Goal: Browse casually

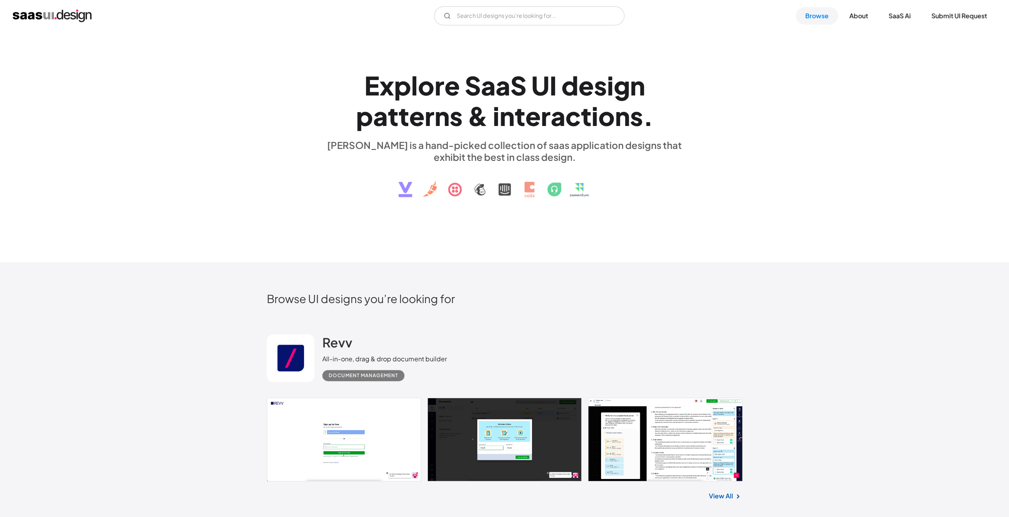
scroll to position [40, 0]
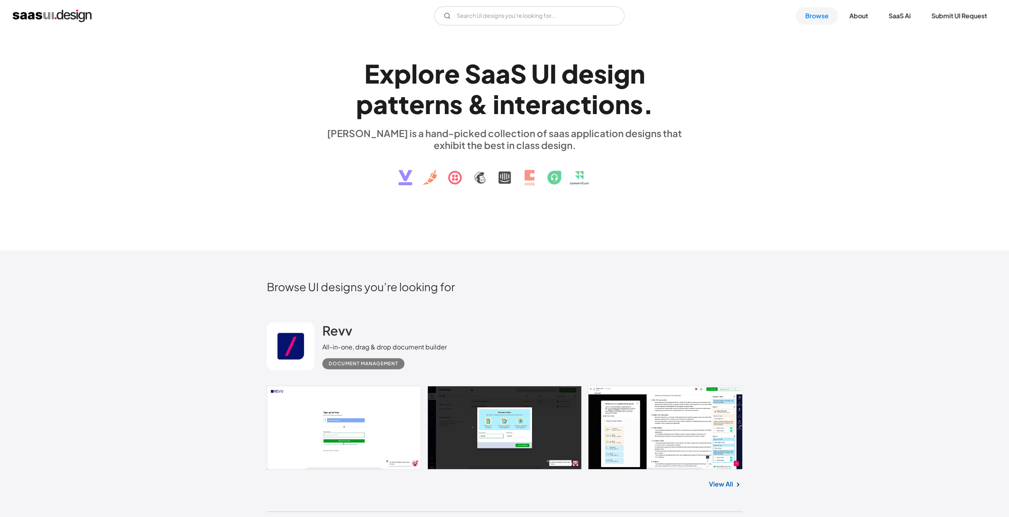
click at [430, 180] on img at bounding box center [505, 171] width 240 height 41
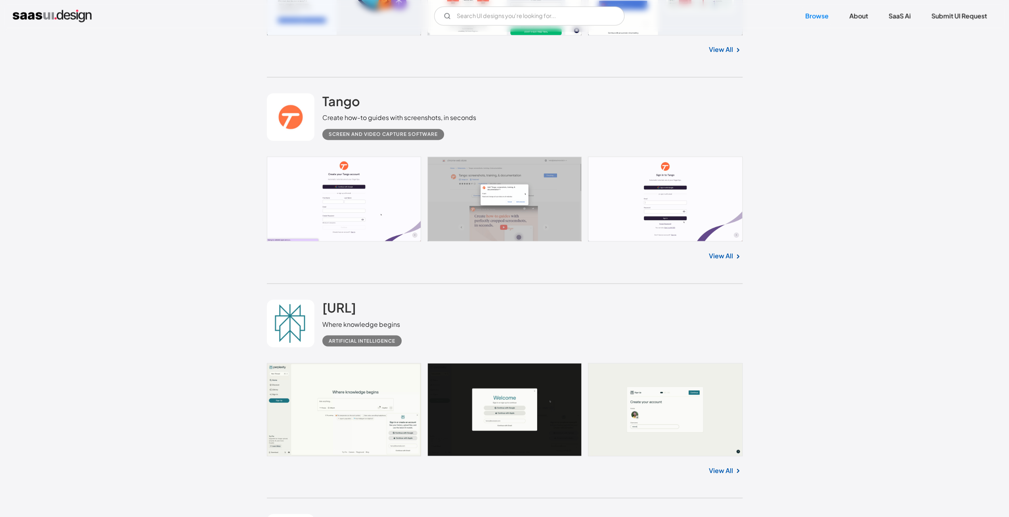
scroll to position [4208, 0]
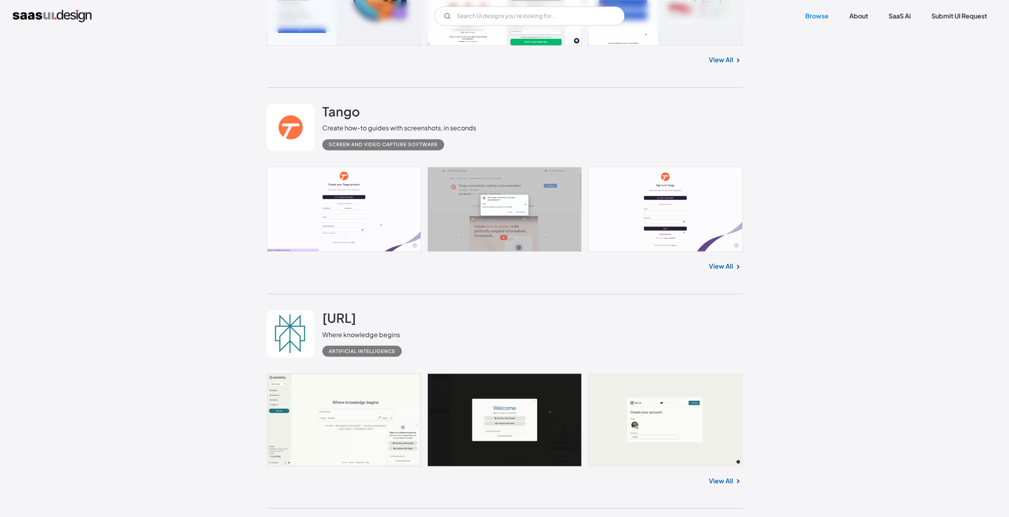
click at [324, 395] on link at bounding box center [505, 419] width 476 height 93
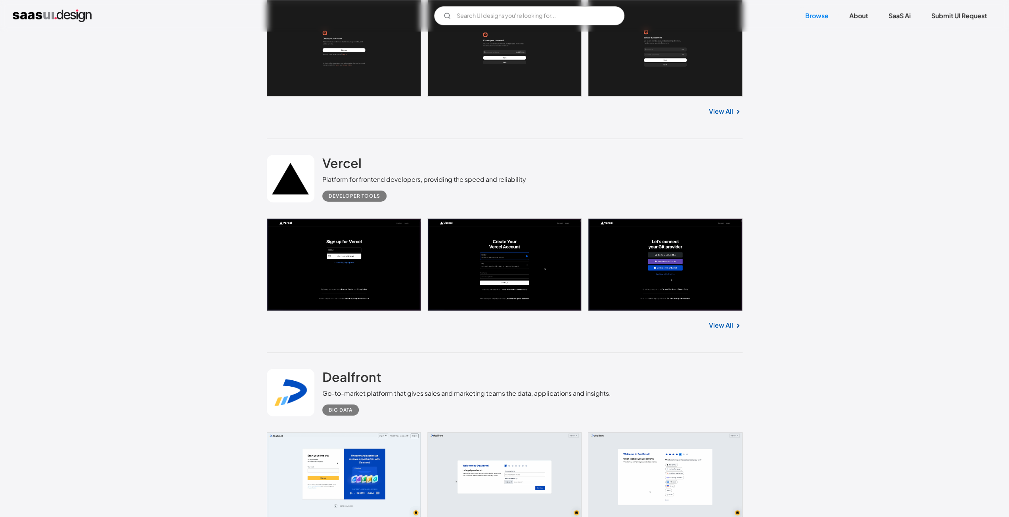
scroll to position [8767, 0]
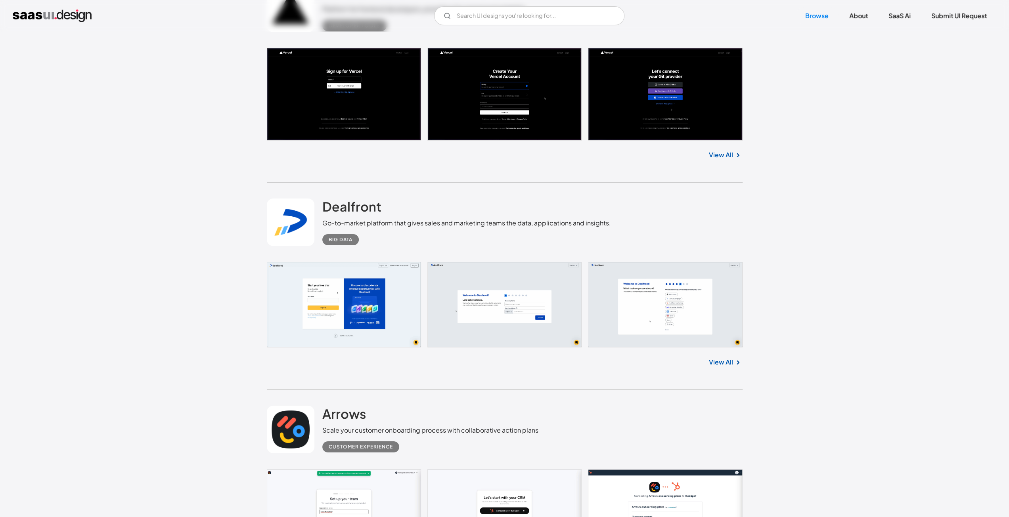
click at [269, 54] on link at bounding box center [505, 94] width 476 height 93
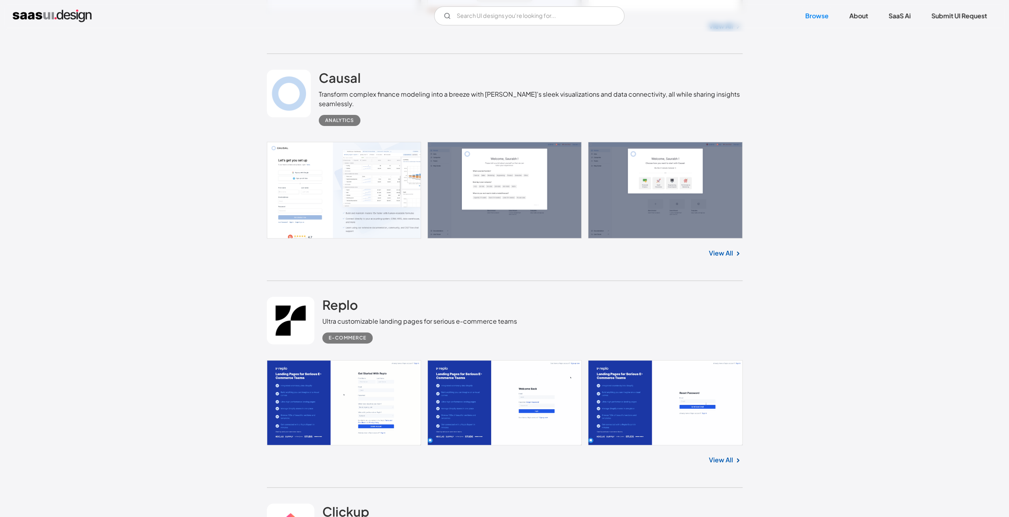
scroll to position [9322, 0]
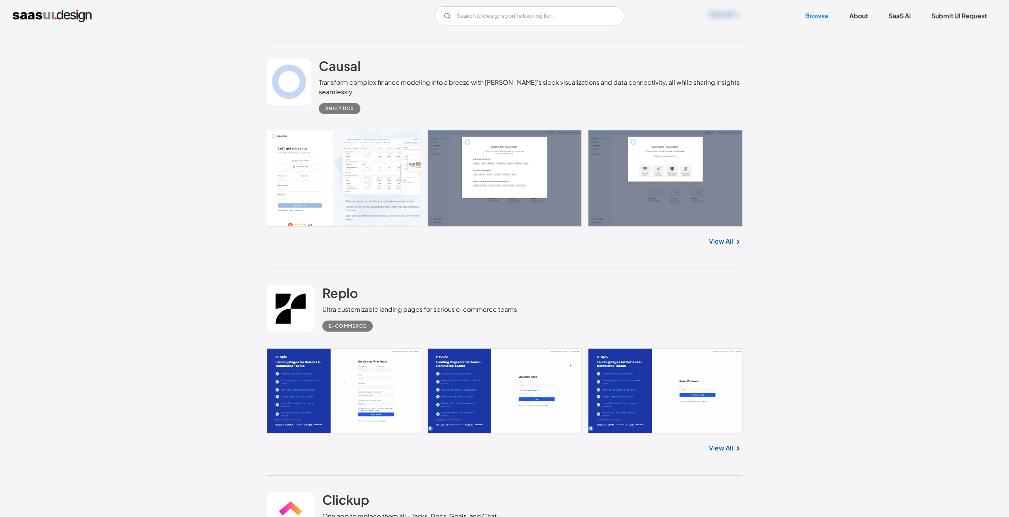
click at [338, 167] on link at bounding box center [505, 178] width 476 height 97
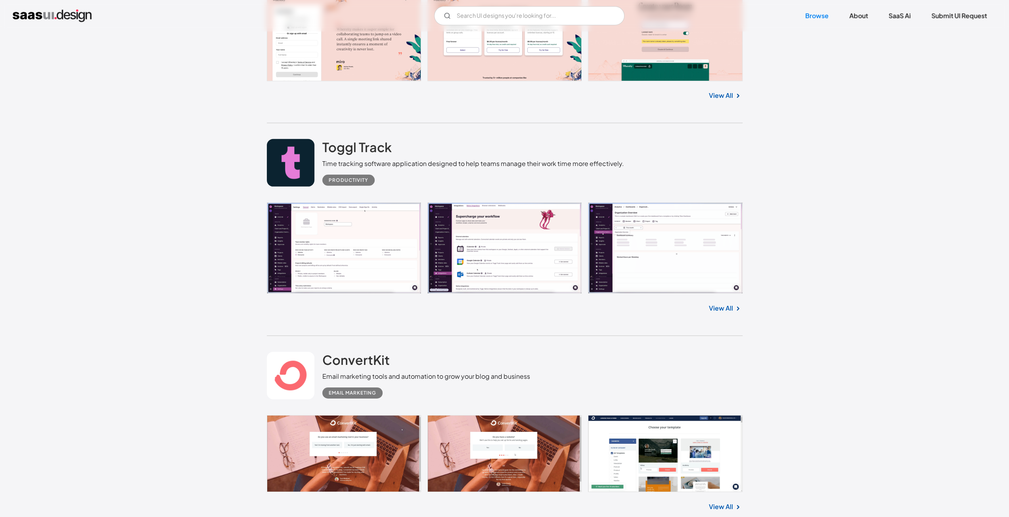
scroll to position [14515, 0]
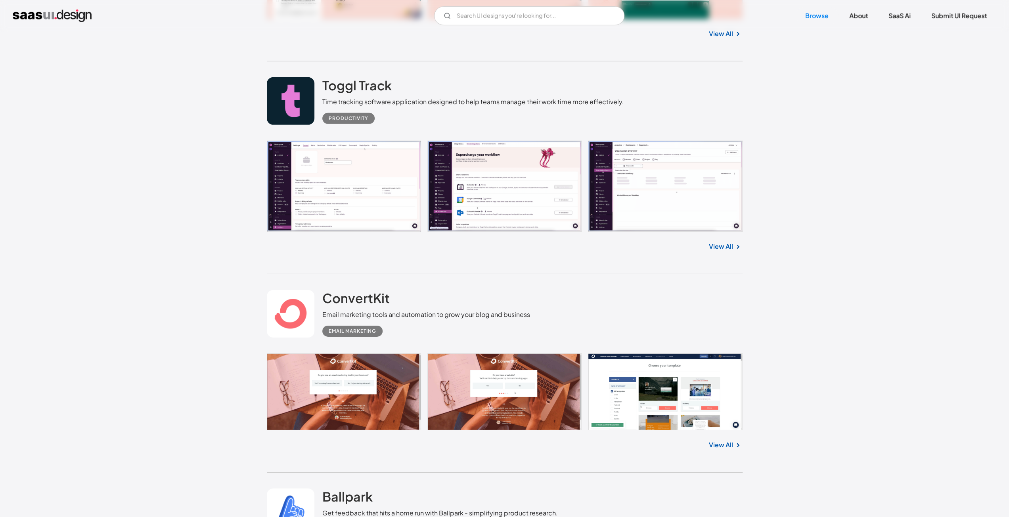
click at [399, 174] on link at bounding box center [505, 186] width 476 height 91
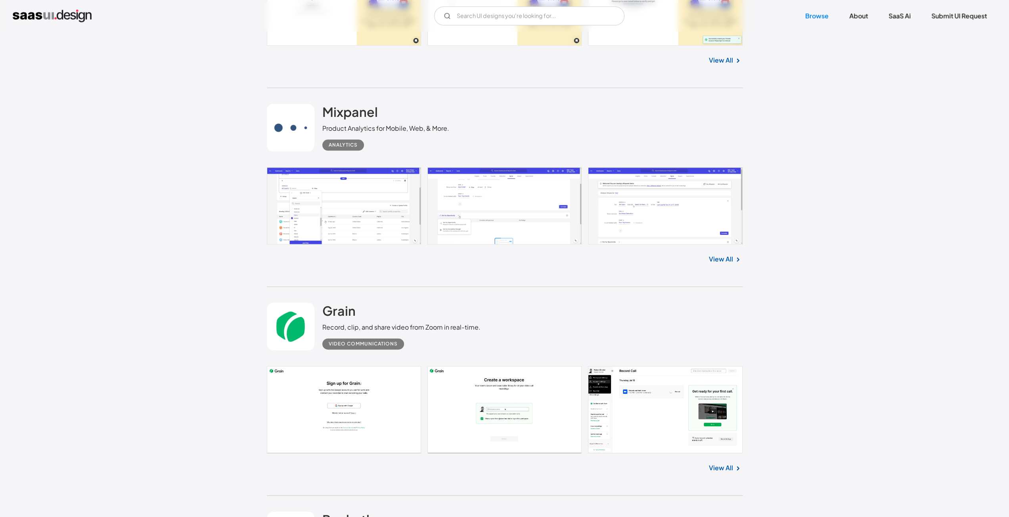
scroll to position [16061, 0]
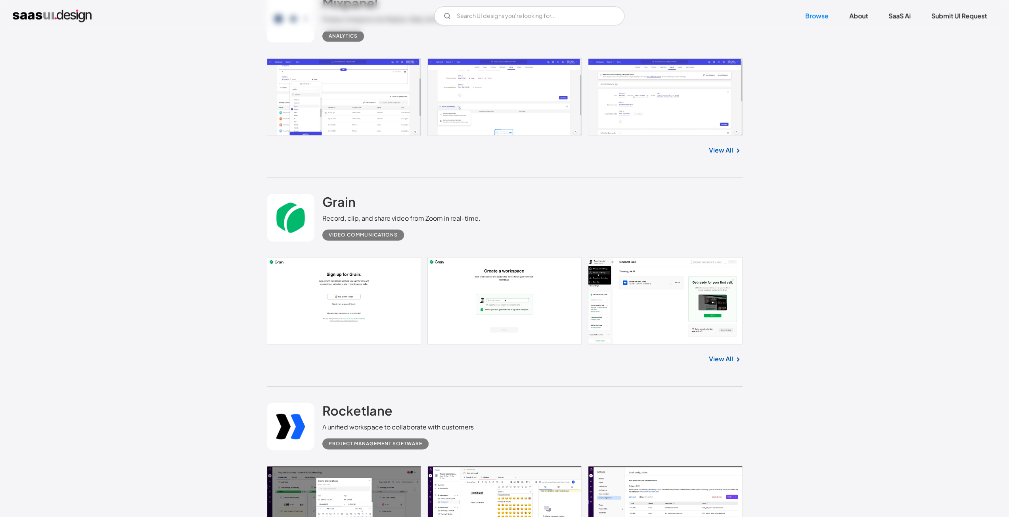
click at [305, 118] on link at bounding box center [505, 96] width 476 height 77
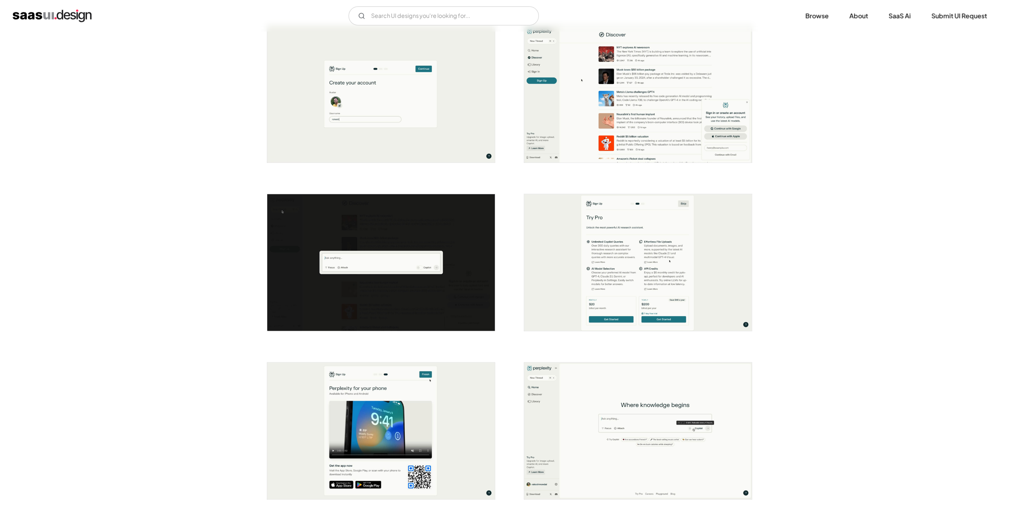
scroll to position [11, 0]
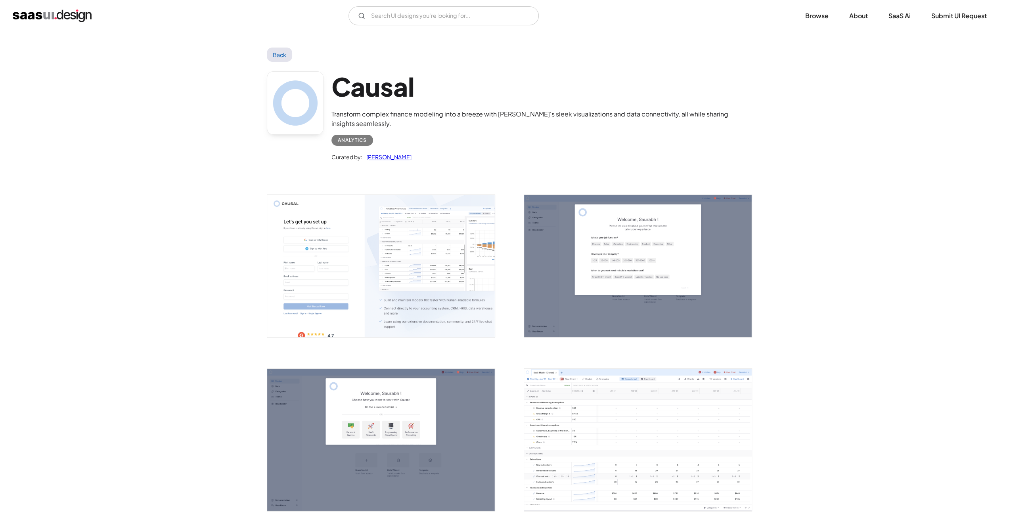
click at [345, 232] on img "open lightbox" at bounding box center [381, 266] width 228 height 142
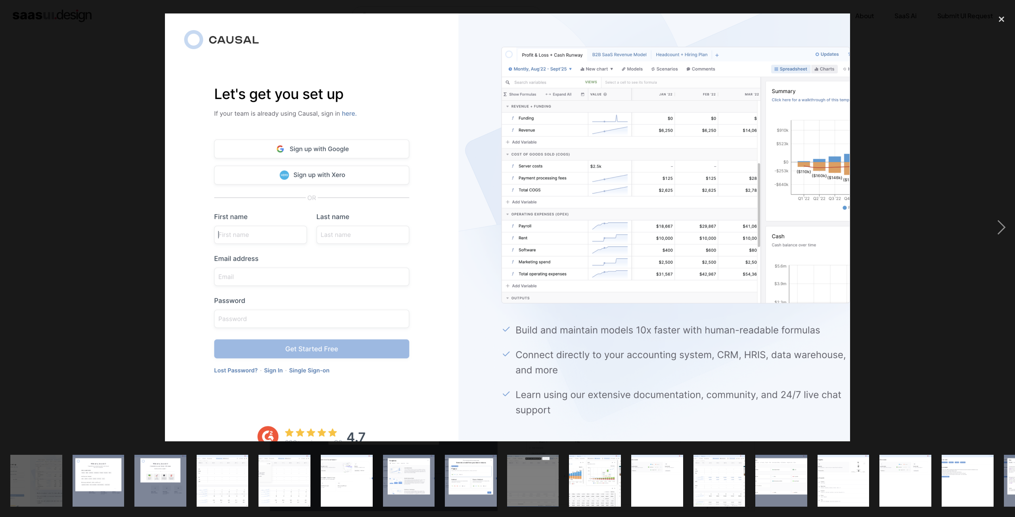
click at [34, 109] on div at bounding box center [507, 227] width 1015 height 434
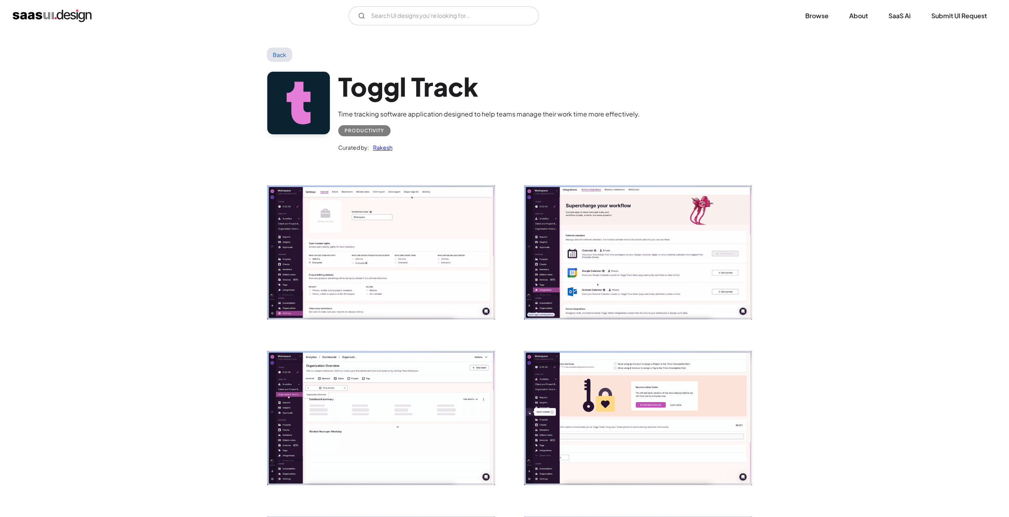
click at [316, 251] on img "open lightbox" at bounding box center [381, 253] width 228 height 134
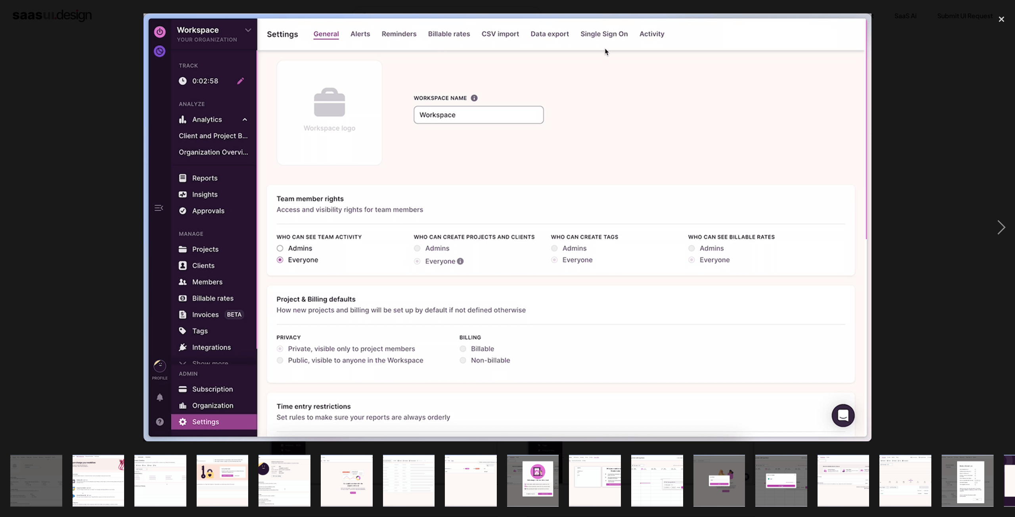
click at [124, 287] on div at bounding box center [507, 227] width 1015 height 434
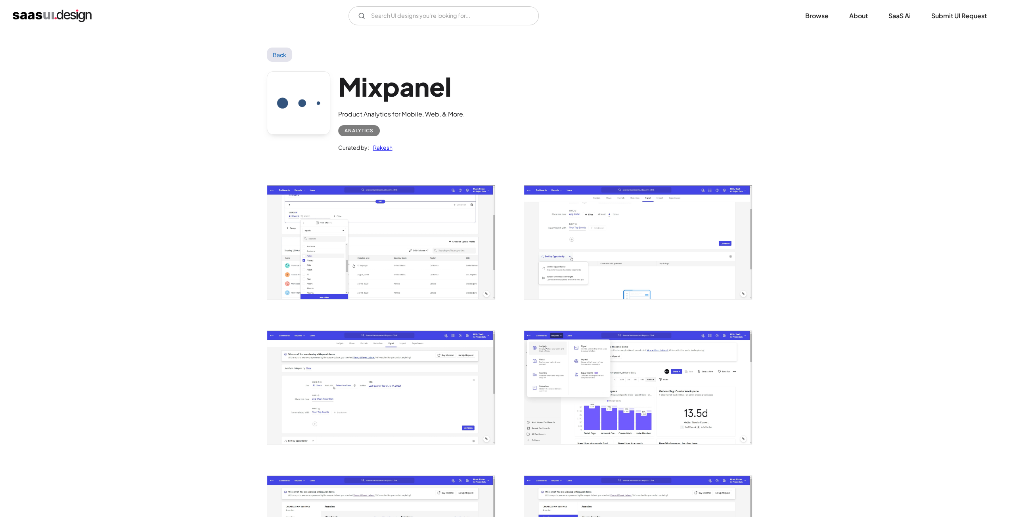
drag, startPoint x: 183, startPoint y: 282, endPoint x: 180, endPoint y: 285, distance: 4.8
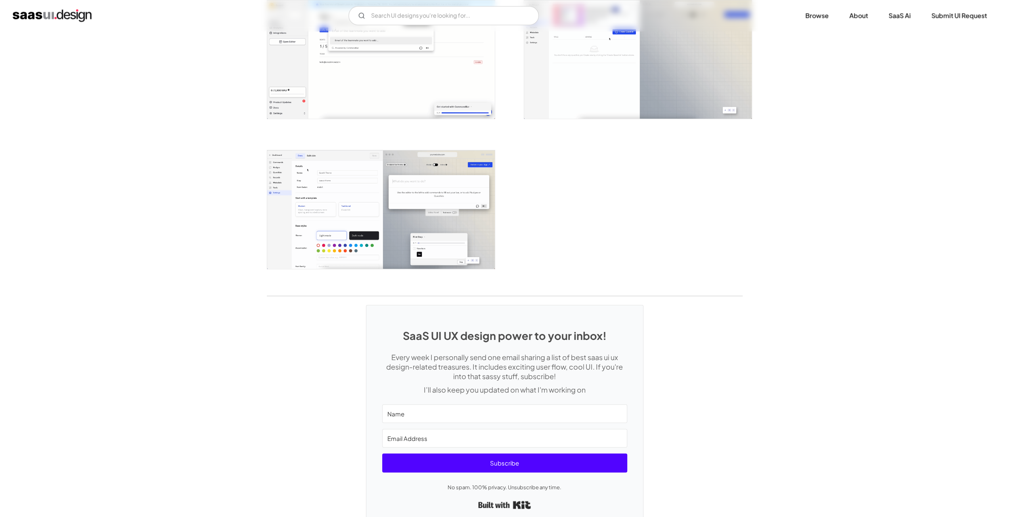
scroll to position [1724, 0]
